Goal: Obtain resource: Download file/media

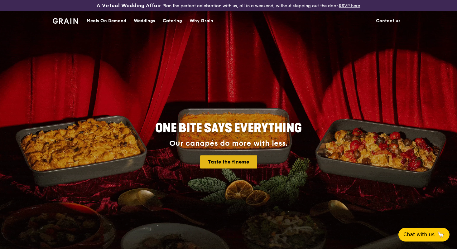
click at [230, 166] on link "Taste the finesse" at bounding box center [228, 161] width 57 height 13
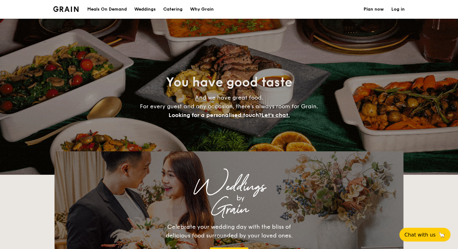
select select
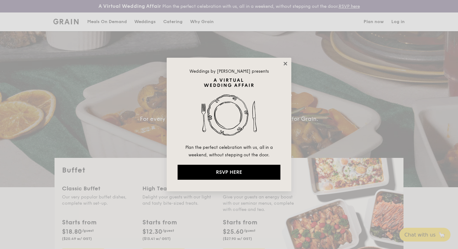
click at [285, 65] on icon at bounding box center [285, 64] width 6 height 6
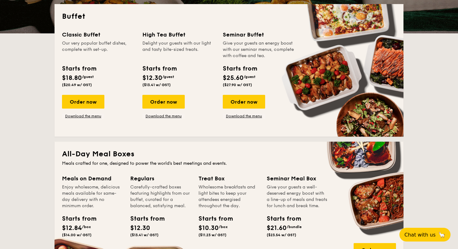
scroll to position [158, 0]
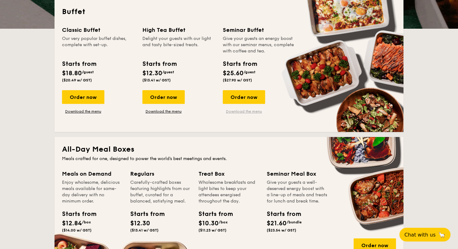
click at [246, 112] on link "Download the menu" at bounding box center [244, 111] width 42 height 5
